Goal: Communication & Community: Participate in discussion

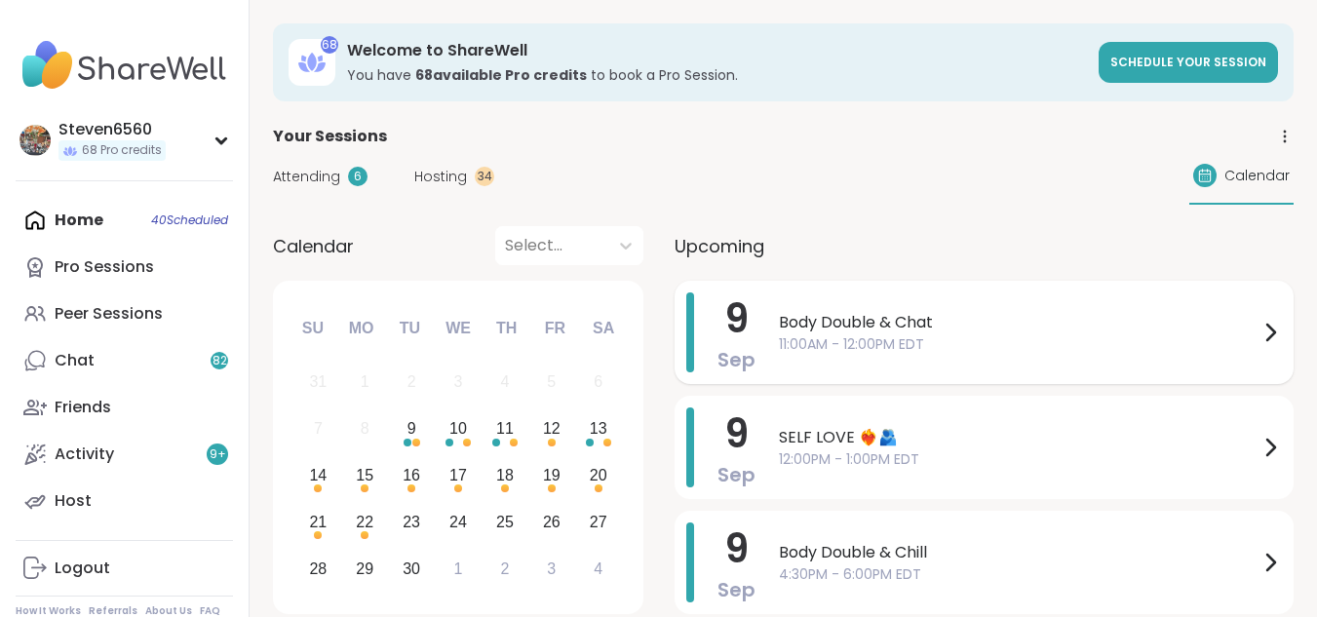
click at [877, 324] on span "Body Double & Chat" at bounding box center [1019, 322] width 480 height 23
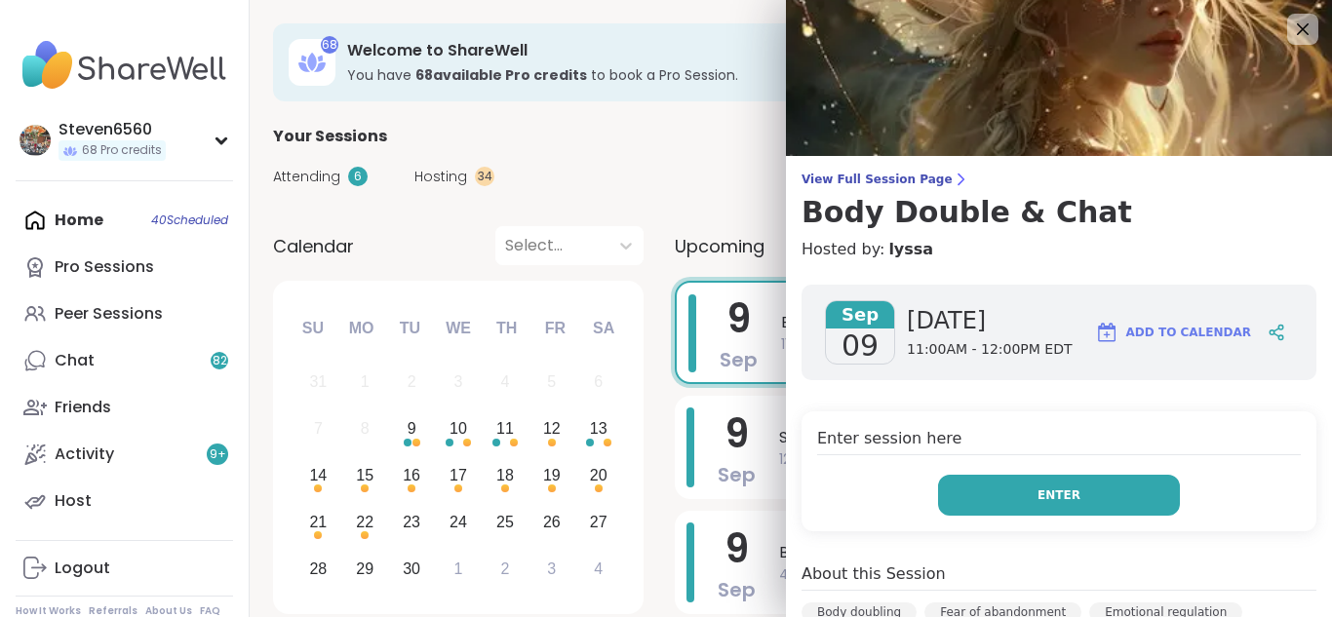
click at [991, 482] on button "Enter" at bounding box center [1059, 495] width 242 height 41
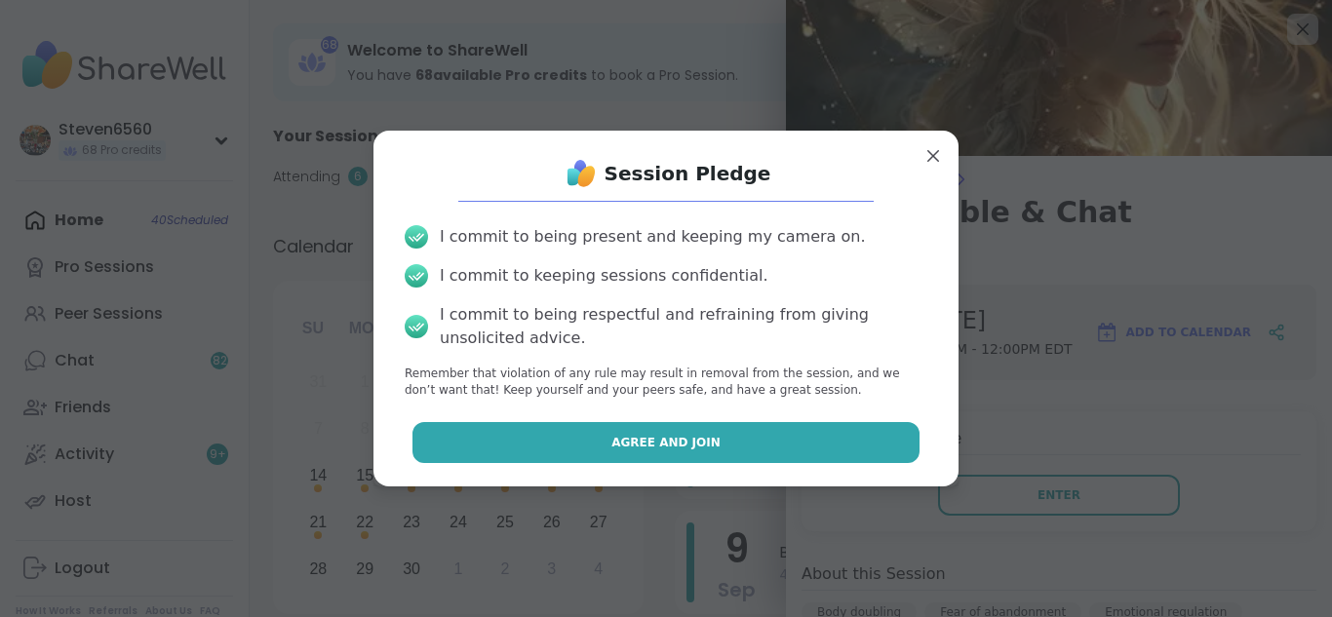
click at [851, 436] on button "Agree and Join" at bounding box center [666, 442] width 508 height 41
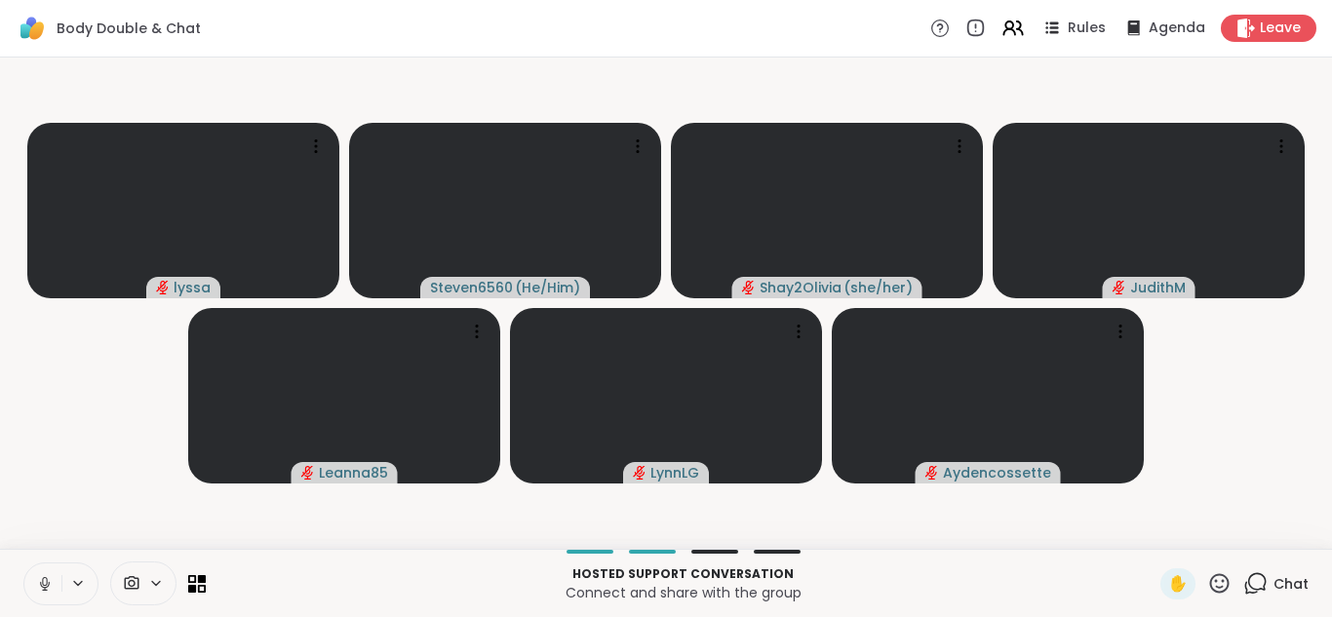
click at [1273, 576] on span "Chat" at bounding box center [1290, 583] width 35 height 19
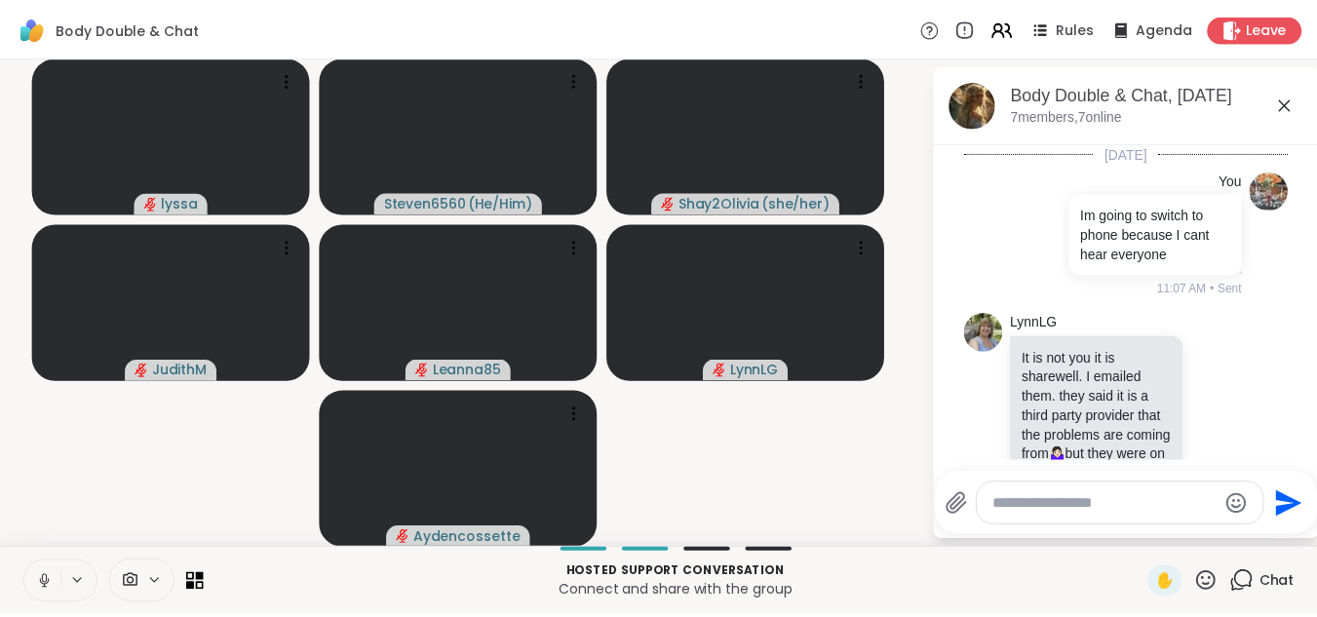
scroll to position [228, 0]
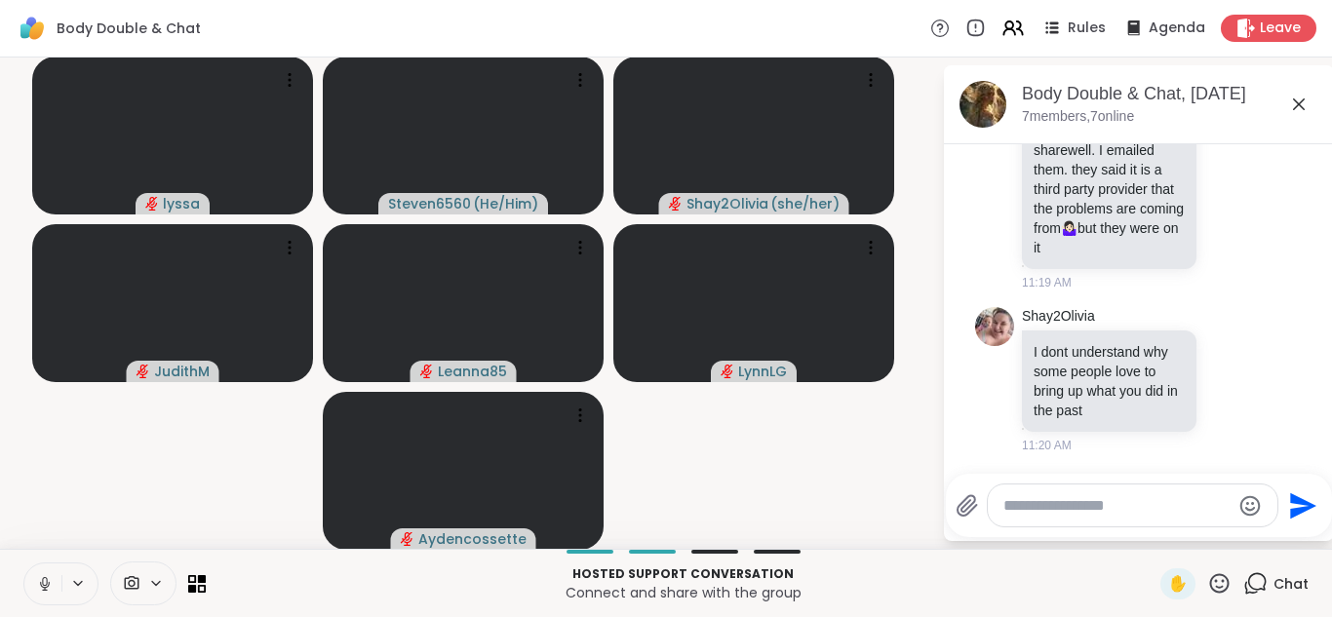
click at [1054, 499] on textarea "Type your message" at bounding box center [1116, 505] width 227 height 19
click at [1063, 507] on textarea "Type your message" at bounding box center [1116, 505] width 227 height 19
click at [1266, 19] on span "Leave" at bounding box center [1281, 29] width 43 height 20
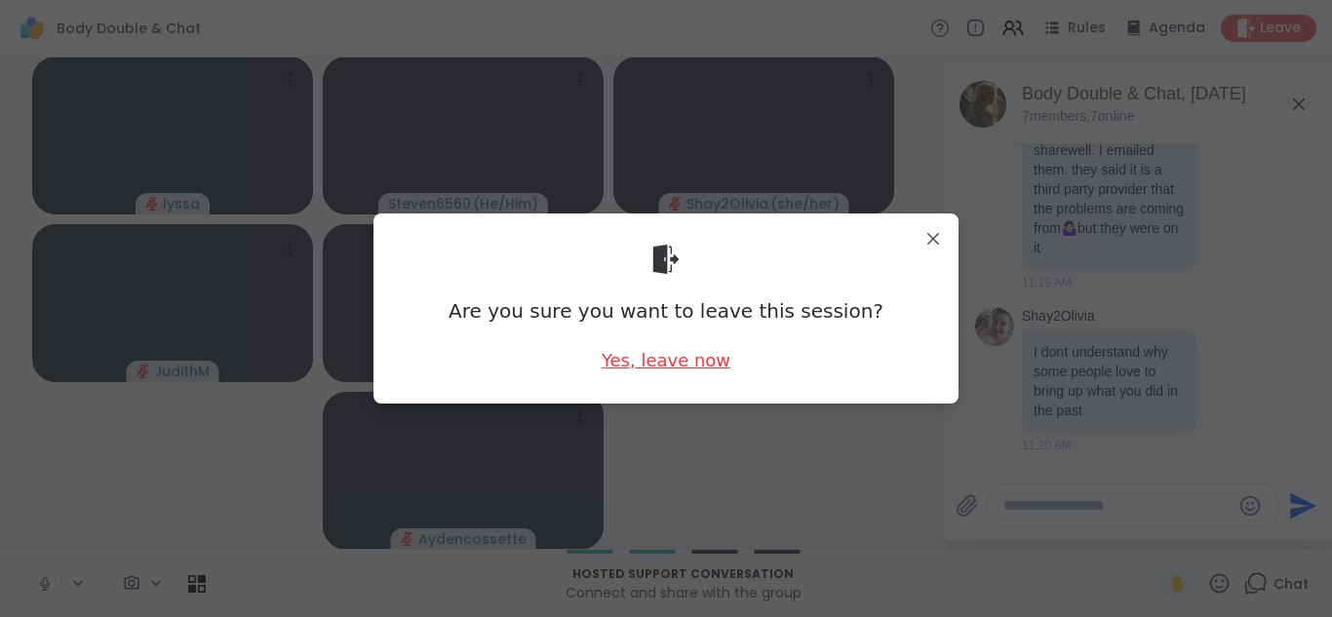
click at [695, 358] on div "Yes, leave now" at bounding box center [666, 360] width 129 height 24
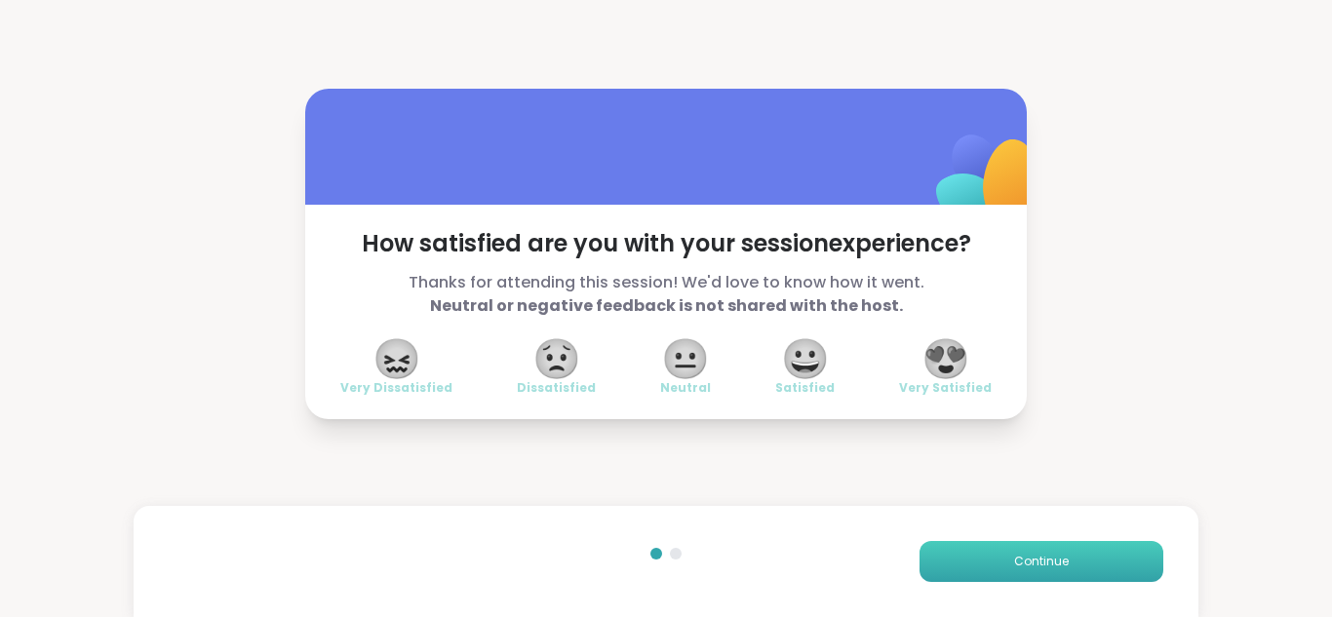
click at [959, 560] on button "Continue" at bounding box center [1041, 561] width 244 height 41
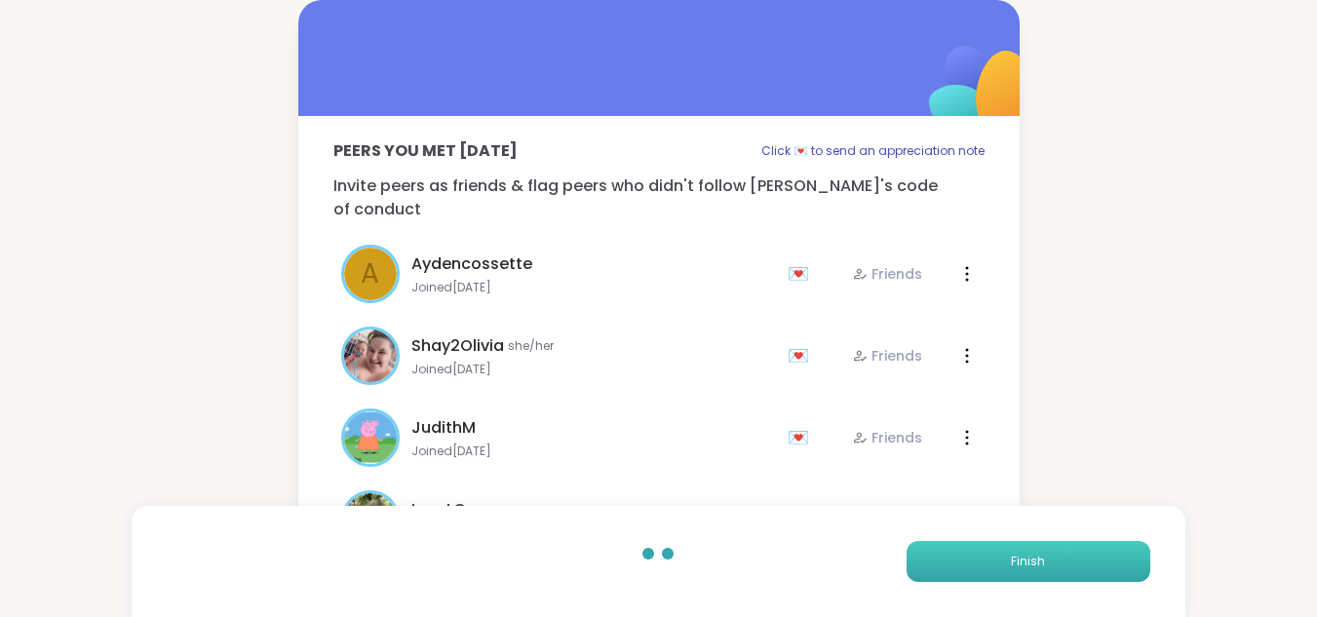
click at [959, 560] on button "Finish" at bounding box center [1029, 561] width 244 height 41
